Goal: Task Accomplishment & Management: Use online tool/utility

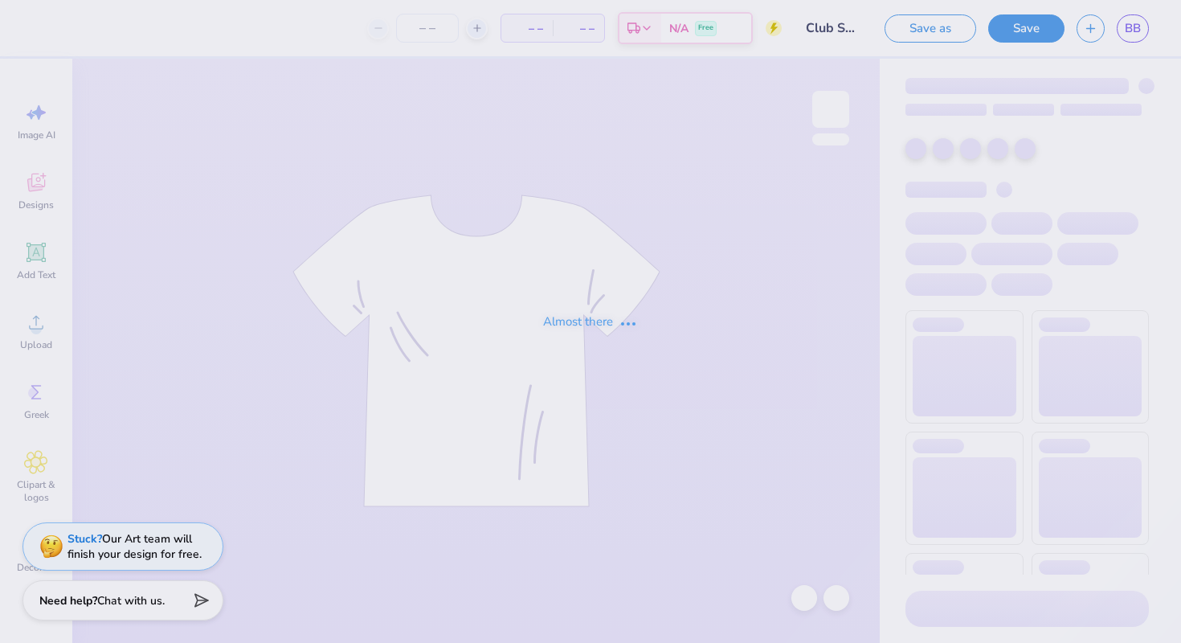
type input "Club Soccer Shirt"
type input "35"
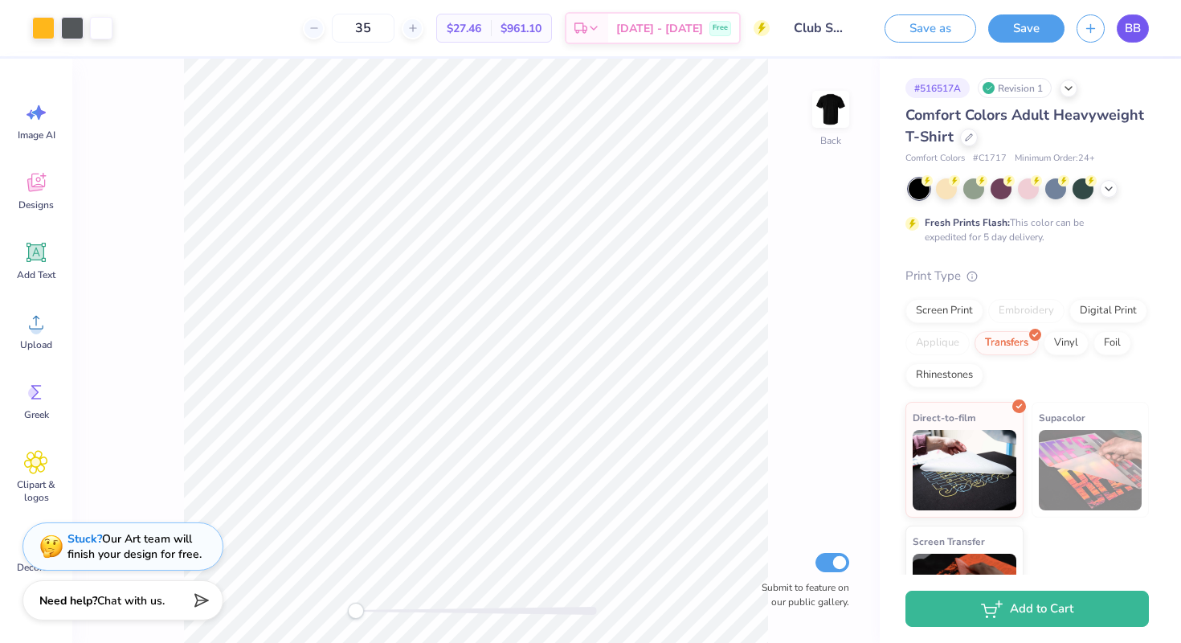
click at [1141, 35] on link "BB" at bounding box center [1132, 28] width 32 height 28
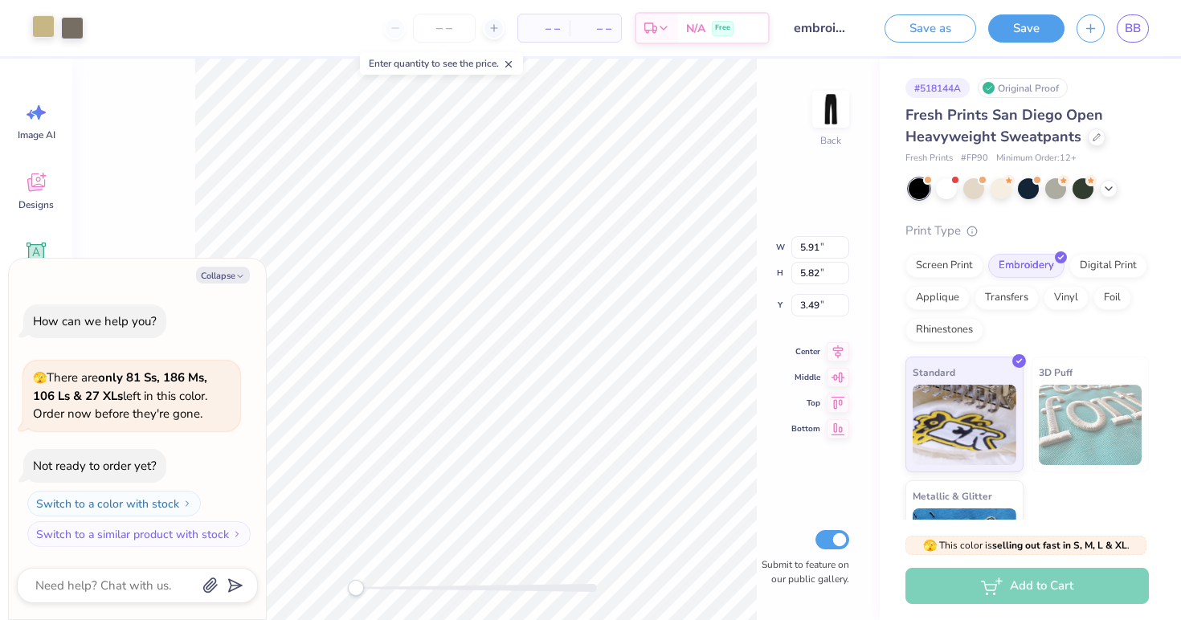
click at [42, 35] on div at bounding box center [43, 26] width 22 height 22
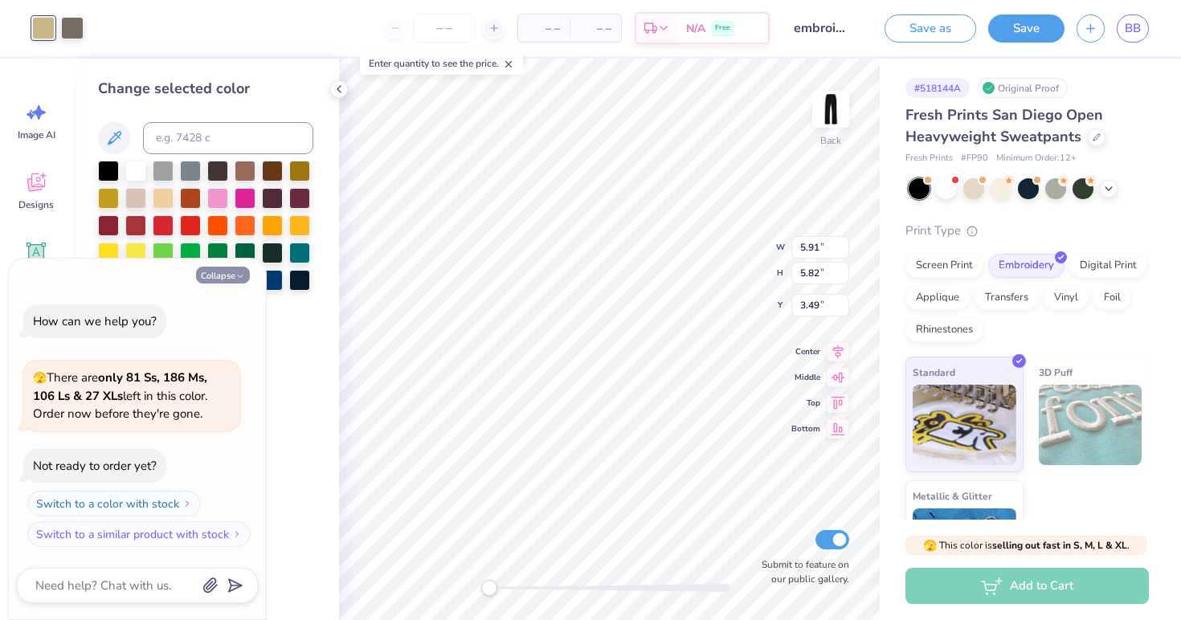
click at [227, 278] on button "Collapse" at bounding box center [223, 275] width 54 height 17
type textarea "x"
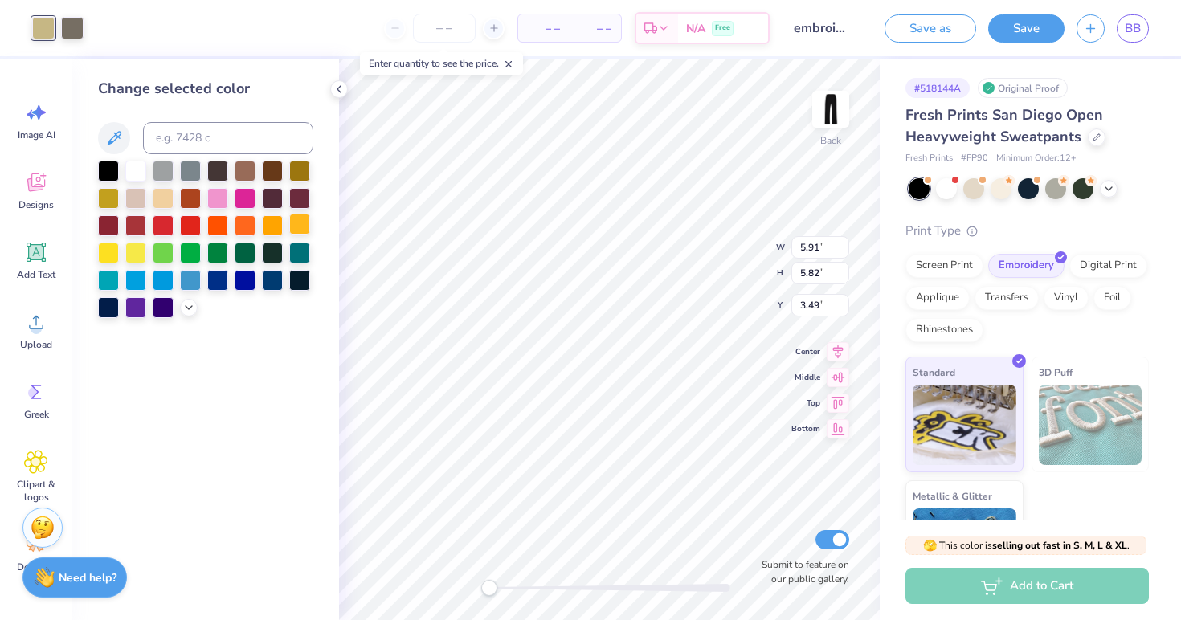
click at [296, 228] on div at bounding box center [299, 224] width 21 height 21
click at [302, 178] on div at bounding box center [299, 169] width 21 height 21
click at [137, 202] on div at bounding box center [135, 196] width 21 height 21
click at [115, 202] on div at bounding box center [108, 196] width 21 height 21
click at [302, 223] on div at bounding box center [299, 224] width 21 height 21
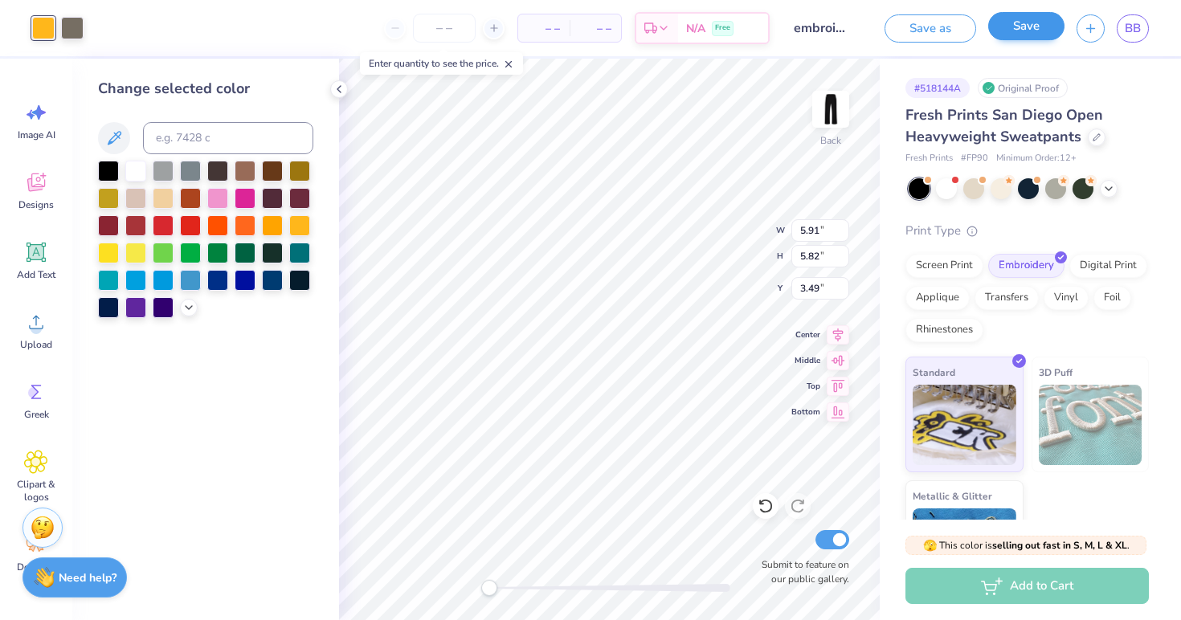
click at [1039, 35] on button "Save" at bounding box center [1026, 26] width 76 height 28
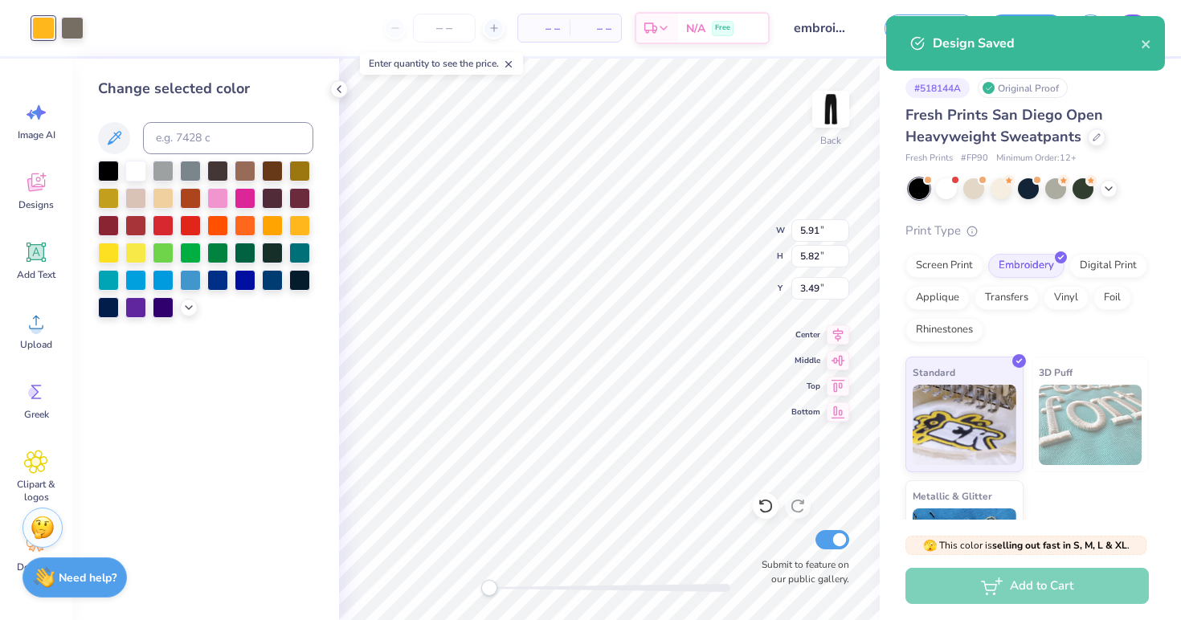
click at [1136, 31] on div "Design Saved" at bounding box center [1025, 43] width 279 height 55
click at [1150, 45] on icon "close" at bounding box center [1146, 44] width 11 height 13
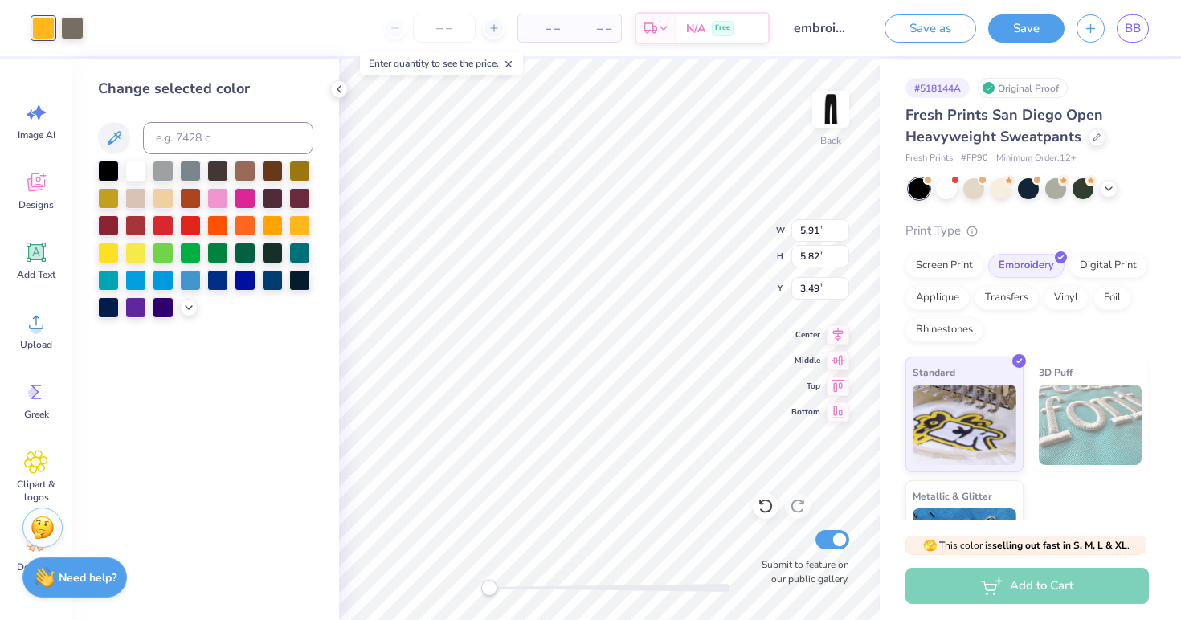
click at [1135, 27] on div "Design Saved" at bounding box center [1025, 49] width 285 height 73
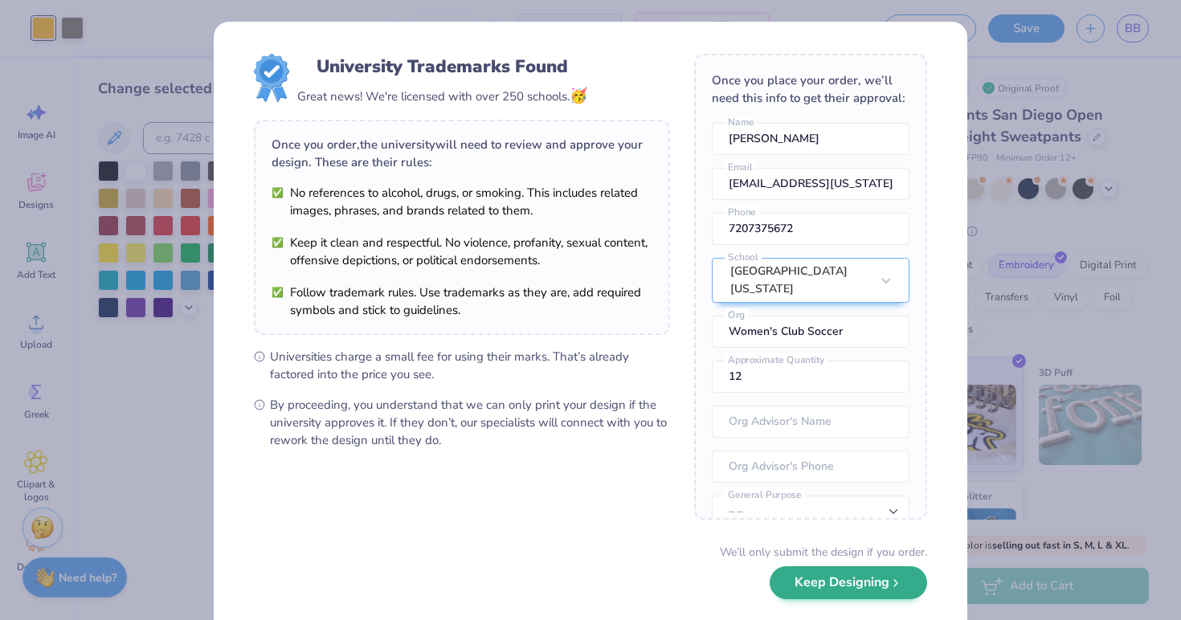
click at [859, 592] on button "Keep Designing" at bounding box center [847, 582] width 157 height 33
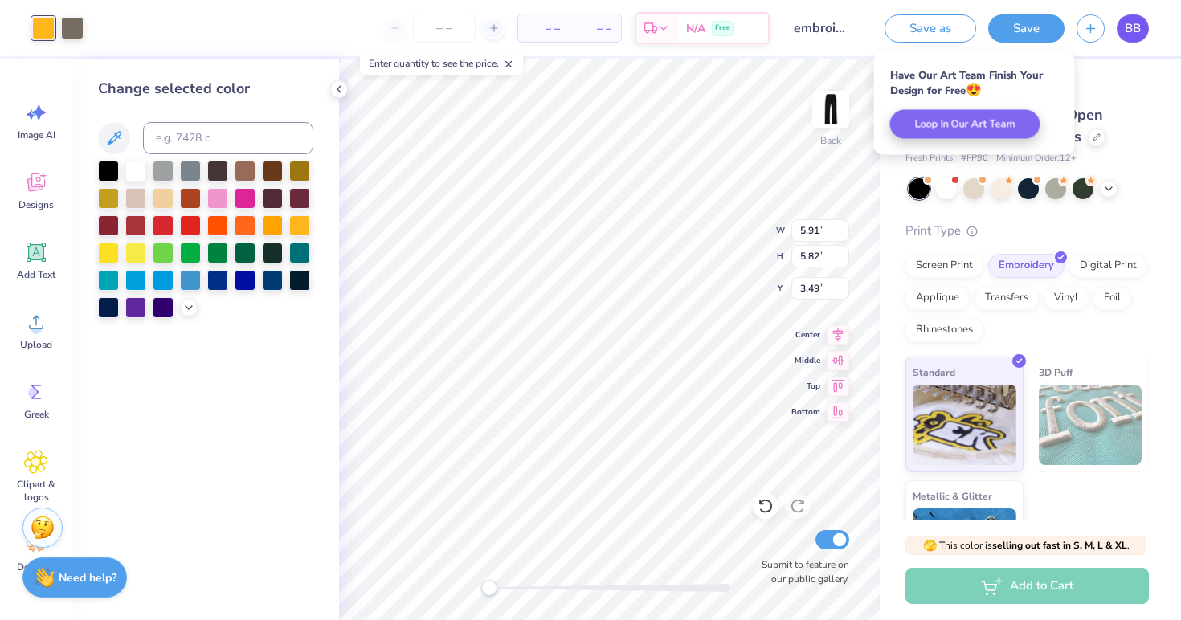
click at [1130, 18] on link "BB" at bounding box center [1132, 28] width 32 height 28
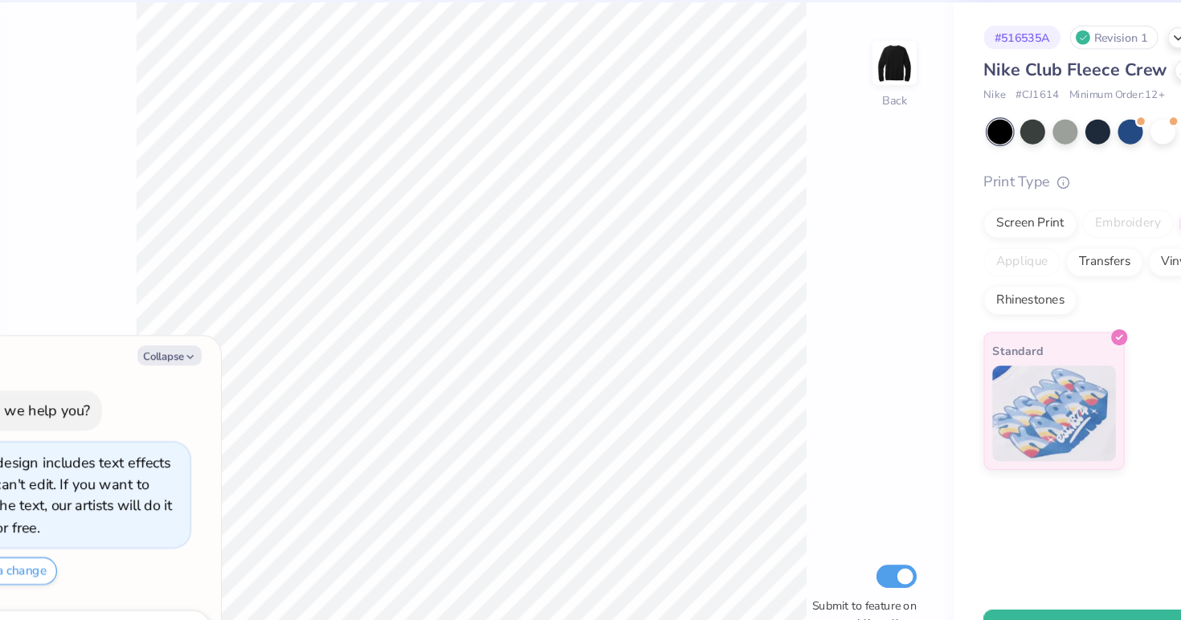
type textarea "x"
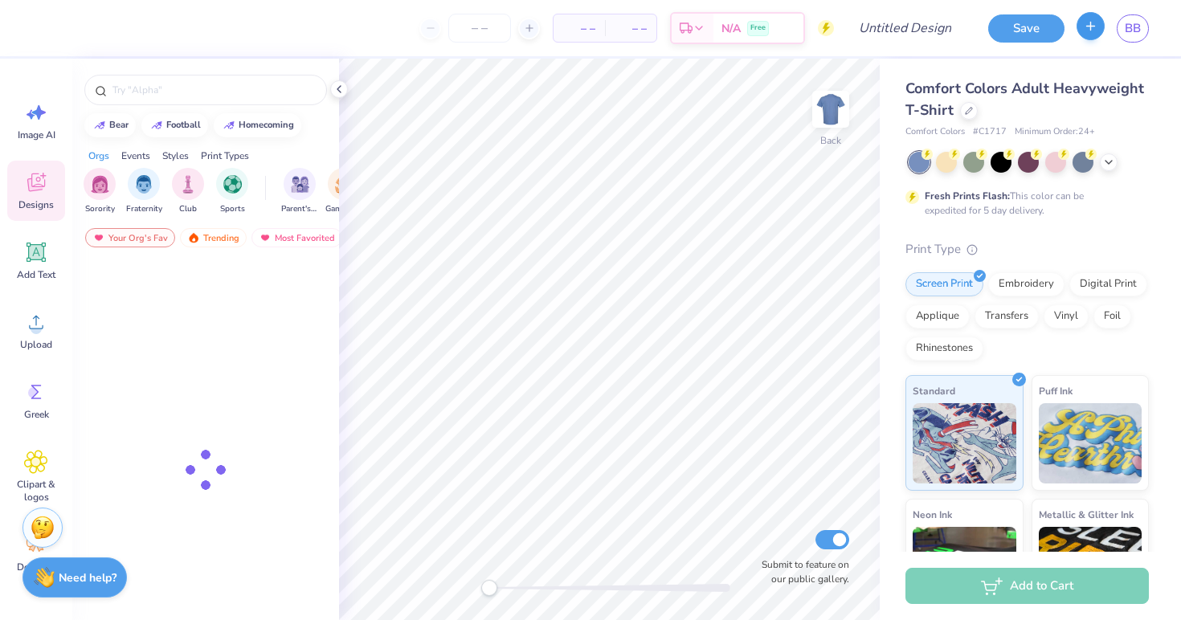
click at [1088, 37] on button "button" at bounding box center [1090, 26] width 28 height 28
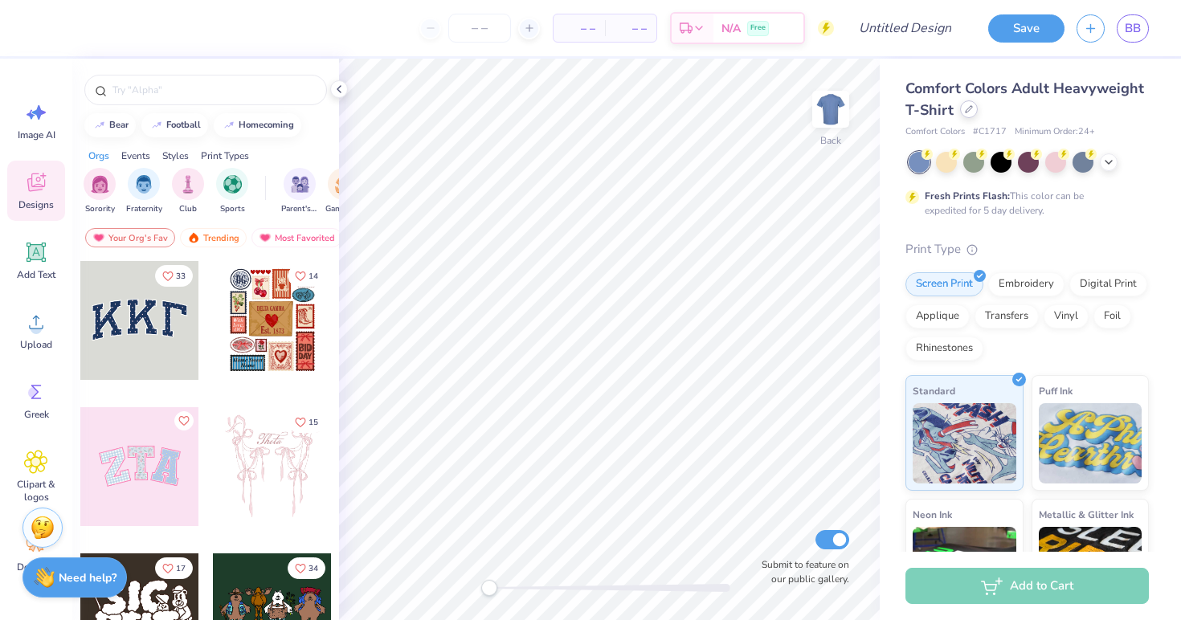
click at [972, 112] on div at bounding box center [969, 109] width 18 height 18
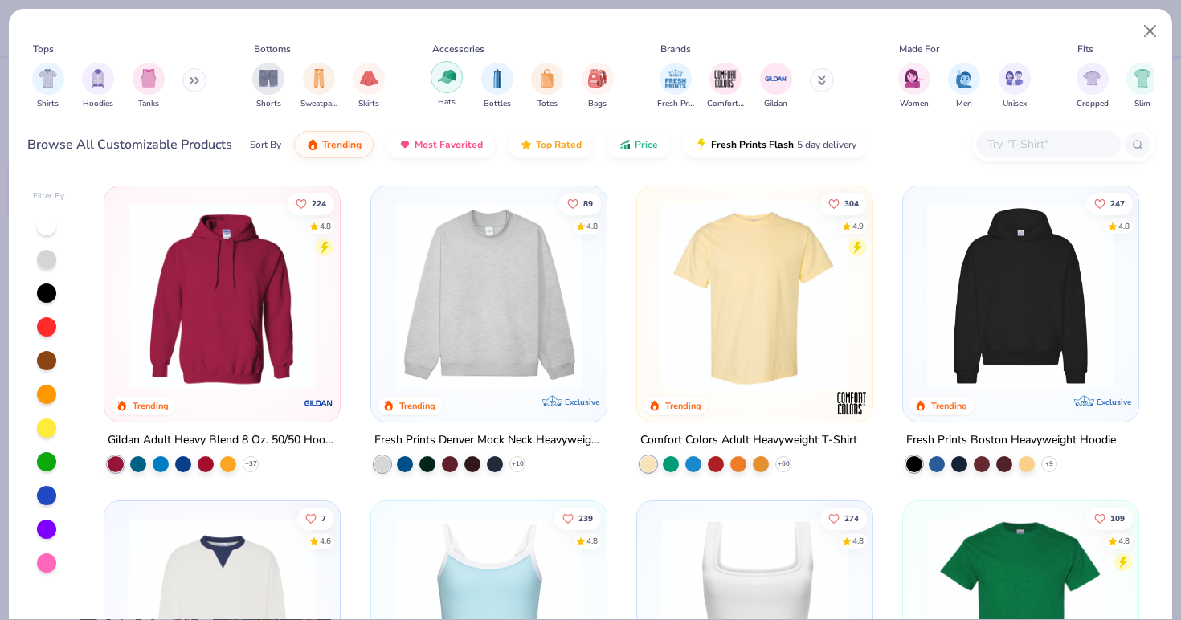
click at [445, 92] on div "filter for Hats" at bounding box center [447, 77] width 32 height 32
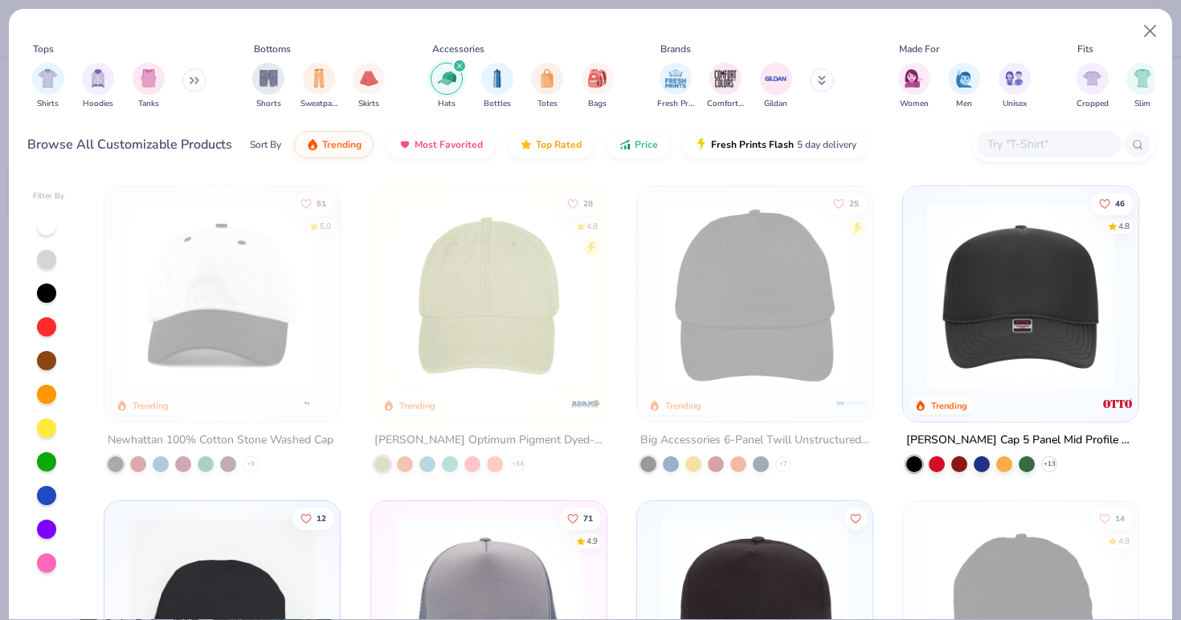
click at [451, 82] on img "filter for Hats" at bounding box center [447, 78] width 18 height 18
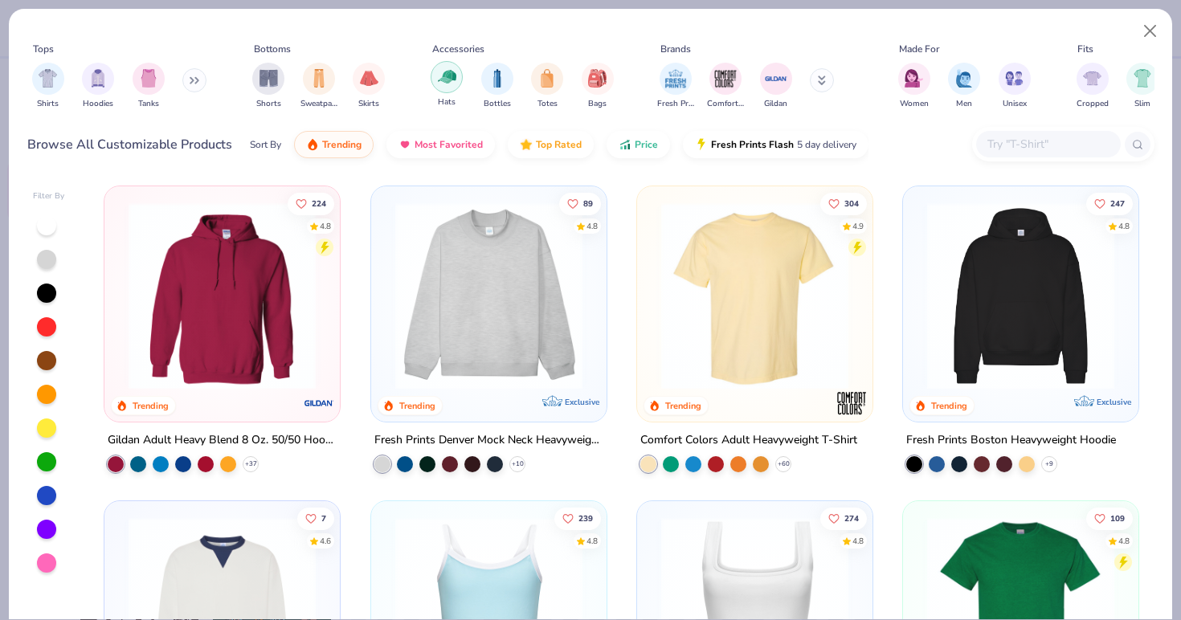
click at [457, 65] on div "filter for Hats" at bounding box center [447, 77] width 32 height 32
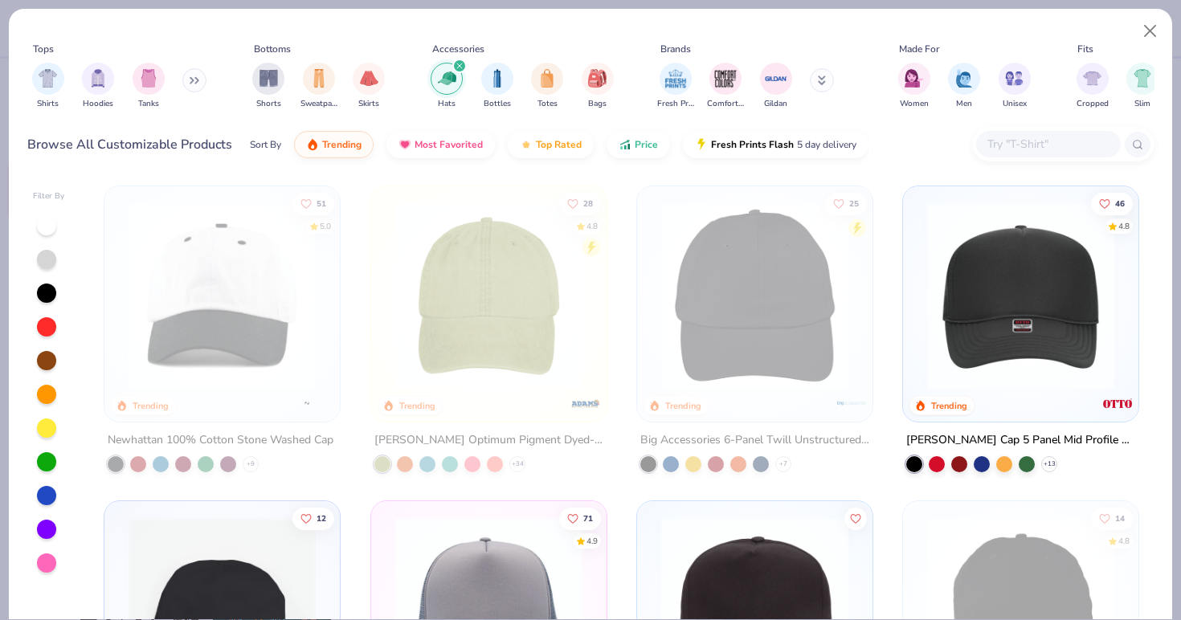
click at [460, 68] on icon "filter for Hats" at bounding box center [459, 66] width 6 height 6
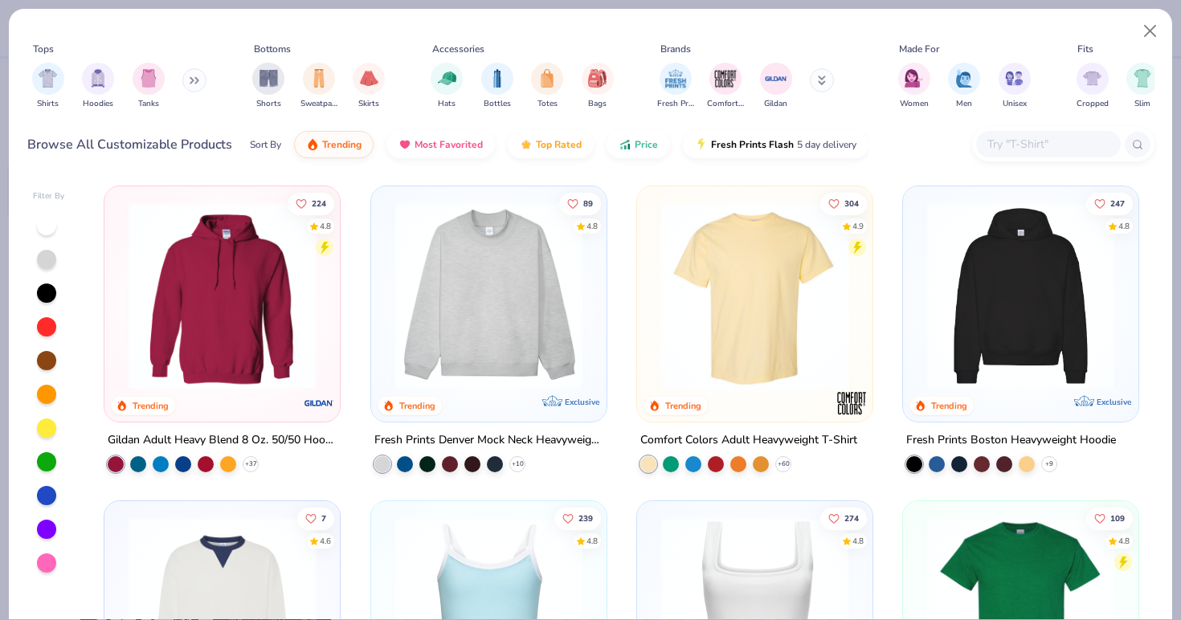
click at [199, 80] on icon at bounding box center [195, 80] width 10 height 8
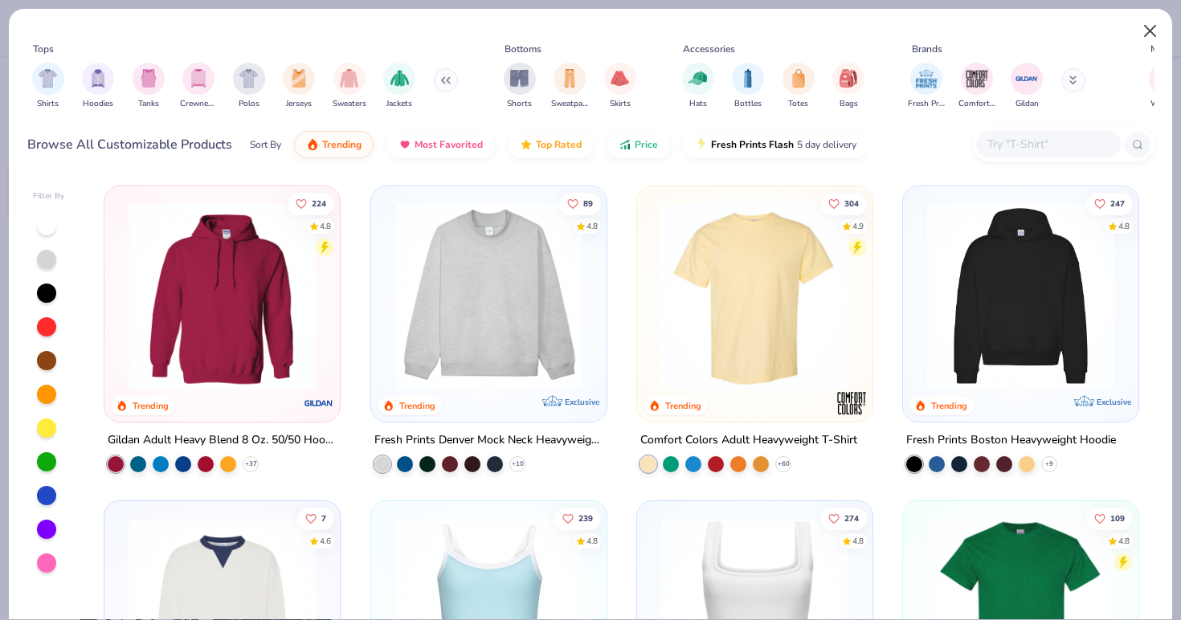
click at [1146, 37] on button "Close" at bounding box center [1150, 31] width 31 height 31
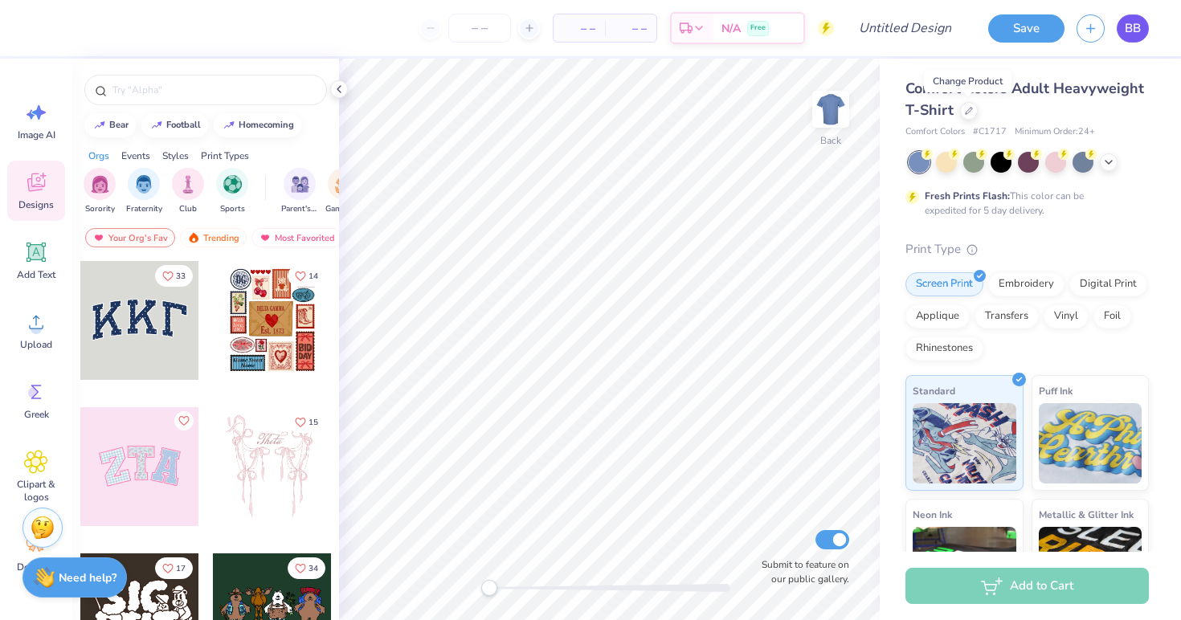
click at [1136, 31] on span "BB" at bounding box center [1133, 28] width 16 height 18
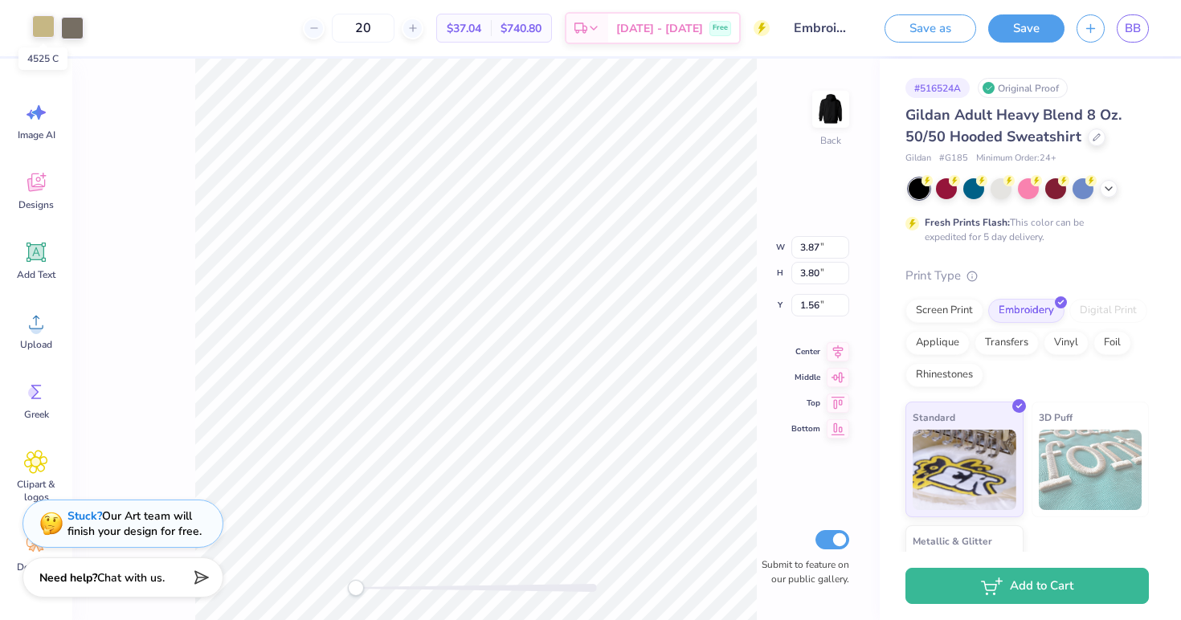
click at [41, 32] on div at bounding box center [43, 26] width 22 height 22
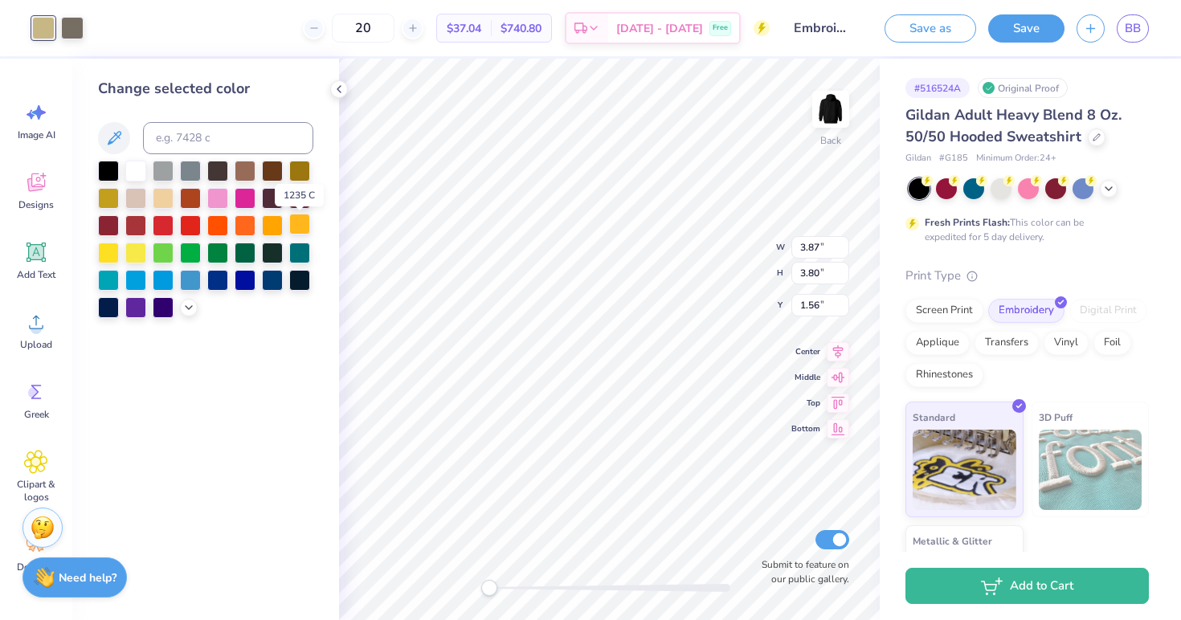
click at [300, 235] on div at bounding box center [299, 224] width 21 height 21
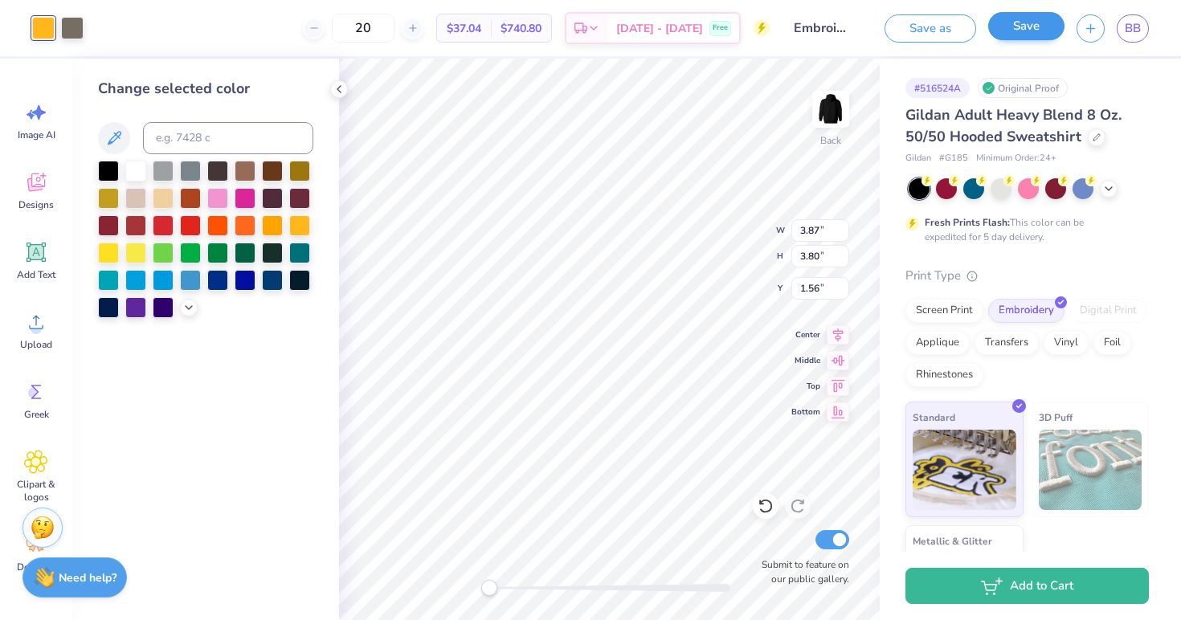
click at [1042, 25] on button "Save" at bounding box center [1026, 26] width 76 height 28
